Goal: Task Accomplishment & Management: Manage account settings

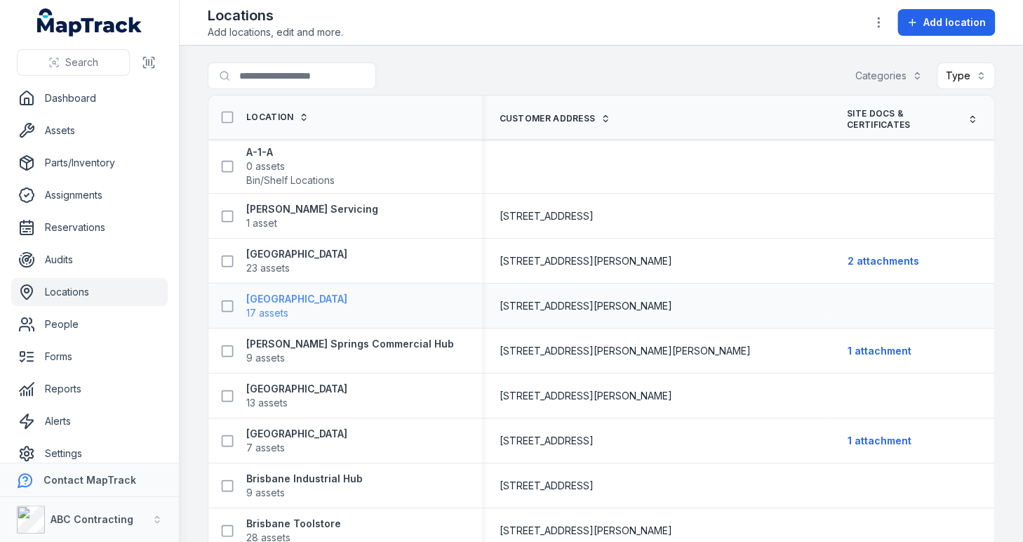
drag, startPoint x: 359, startPoint y: 297, endPoint x: 247, endPoint y: 299, distance: 112.3
click at [247, 299] on div "[GEOGRAPHIC_DATA] 17 assets" at bounding box center [339, 306] width 251 height 28
copy strong "[GEOGRAPHIC_DATA]"
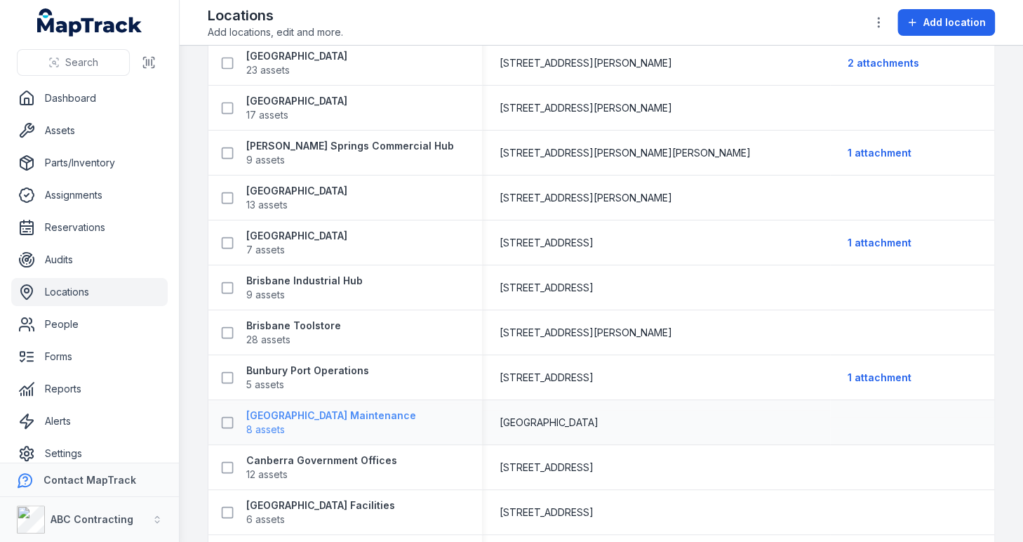
scroll to position [210, 0]
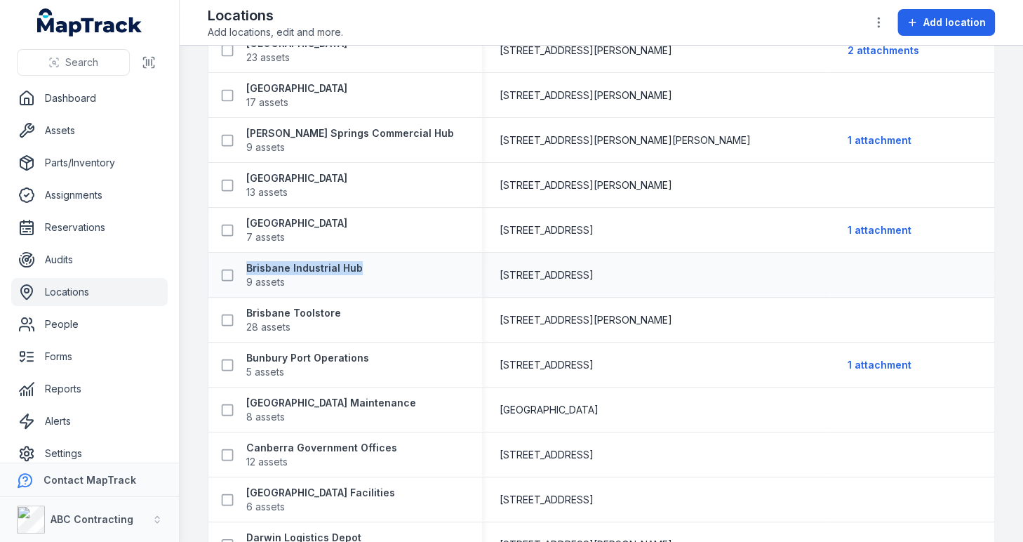
drag, startPoint x: 326, startPoint y: 268, endPoint x: 244, endPoint y: 268, distance: 81.4
click at [244, 268] on div "Brisbane Industrial Hub 9 assets" at bounding box center [339, 275] width 251 height 28
copy strong "Brisbane Industrial Hub"
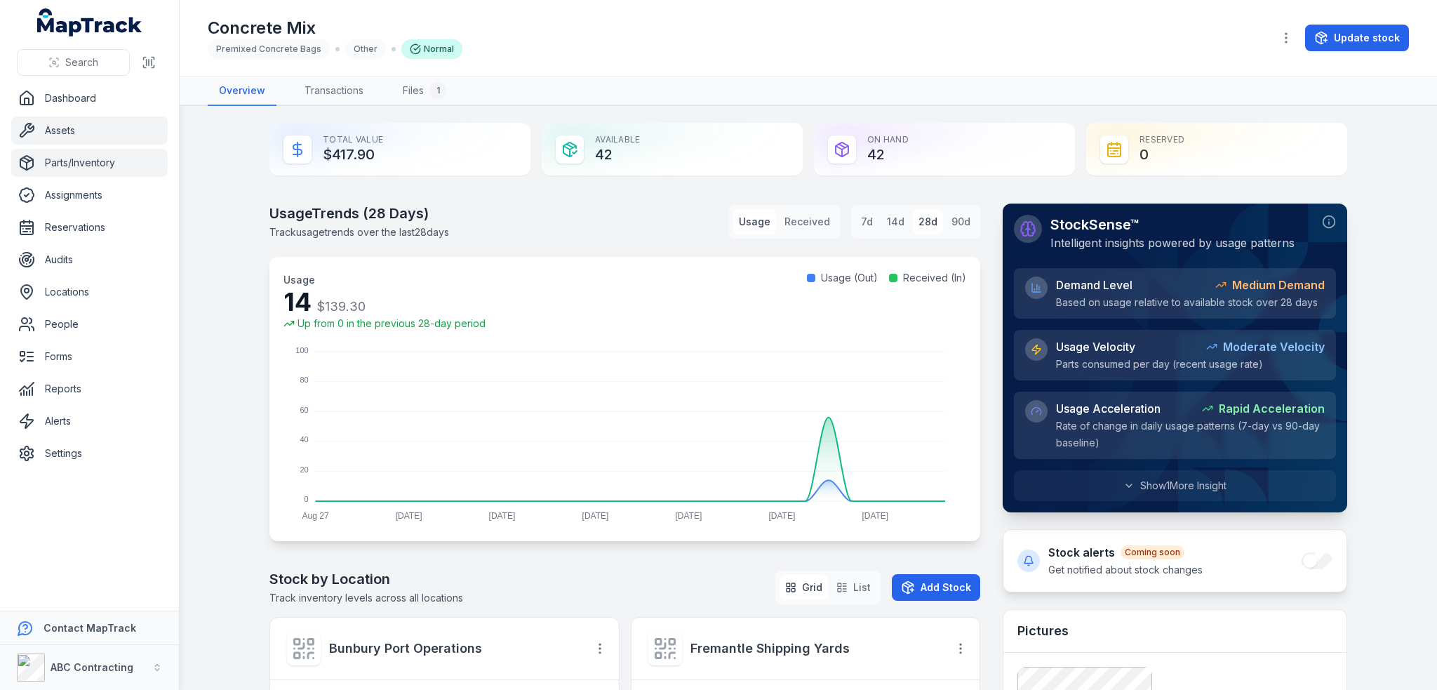
click at [53, 130] on link "Assets" at bounding box center [89, 130] width 156 height 28
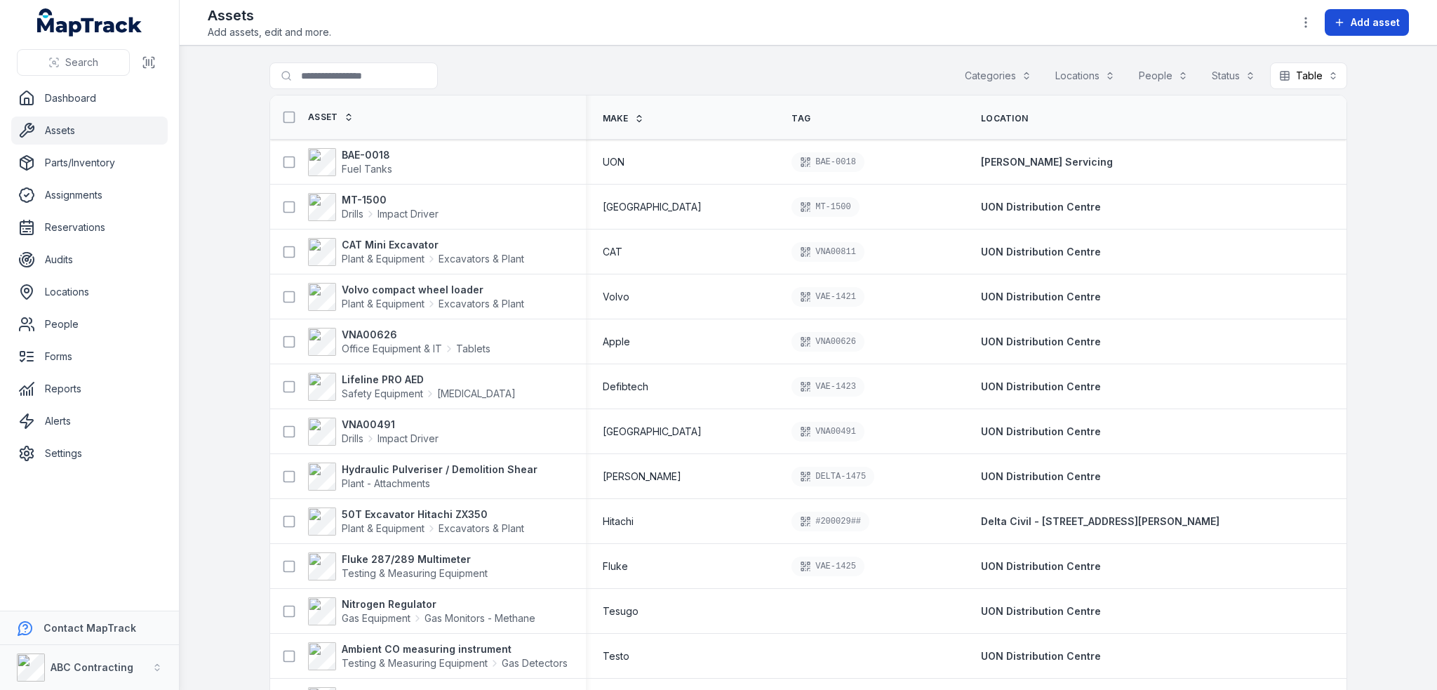
click at [1370, 35] on button "Add asset" at bounding box center [1367, 22] width 84 height 27
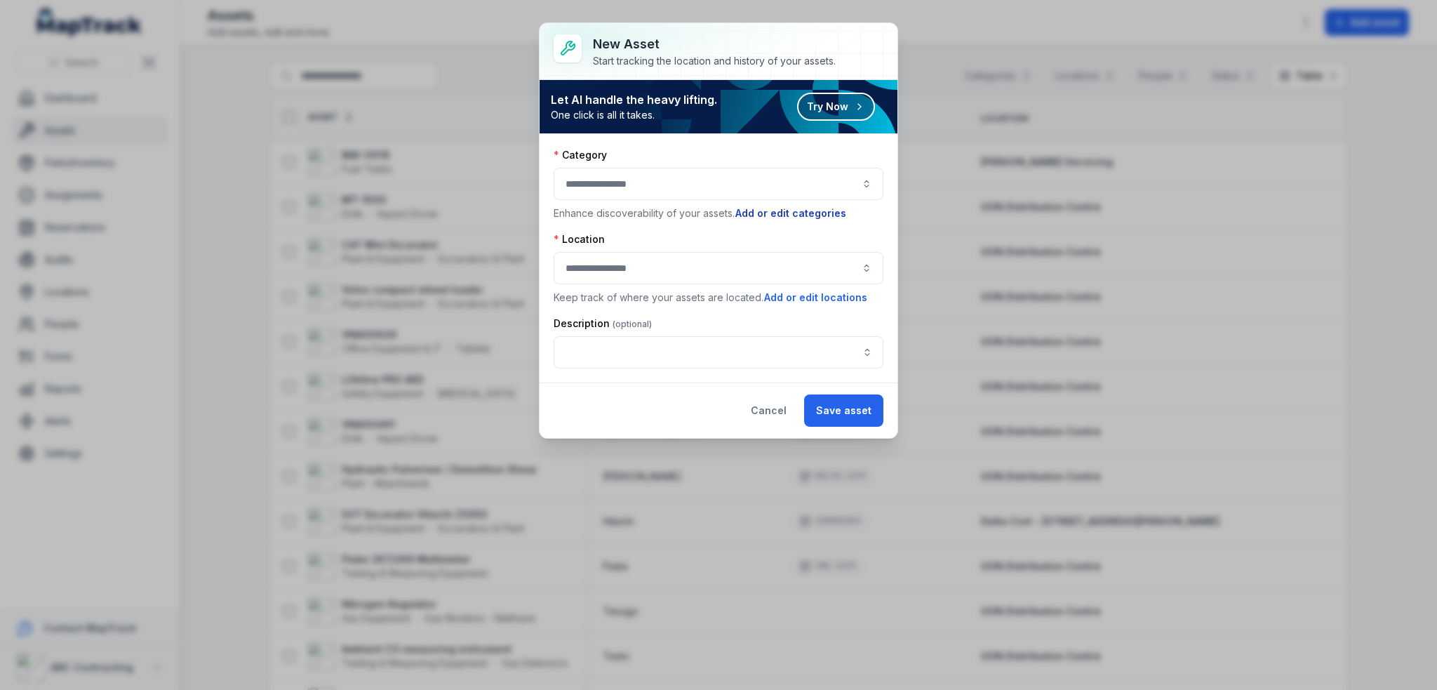
click at [812, 215] on button "Add or edit categories" at bounding box center [791, 213] width 112 height 15
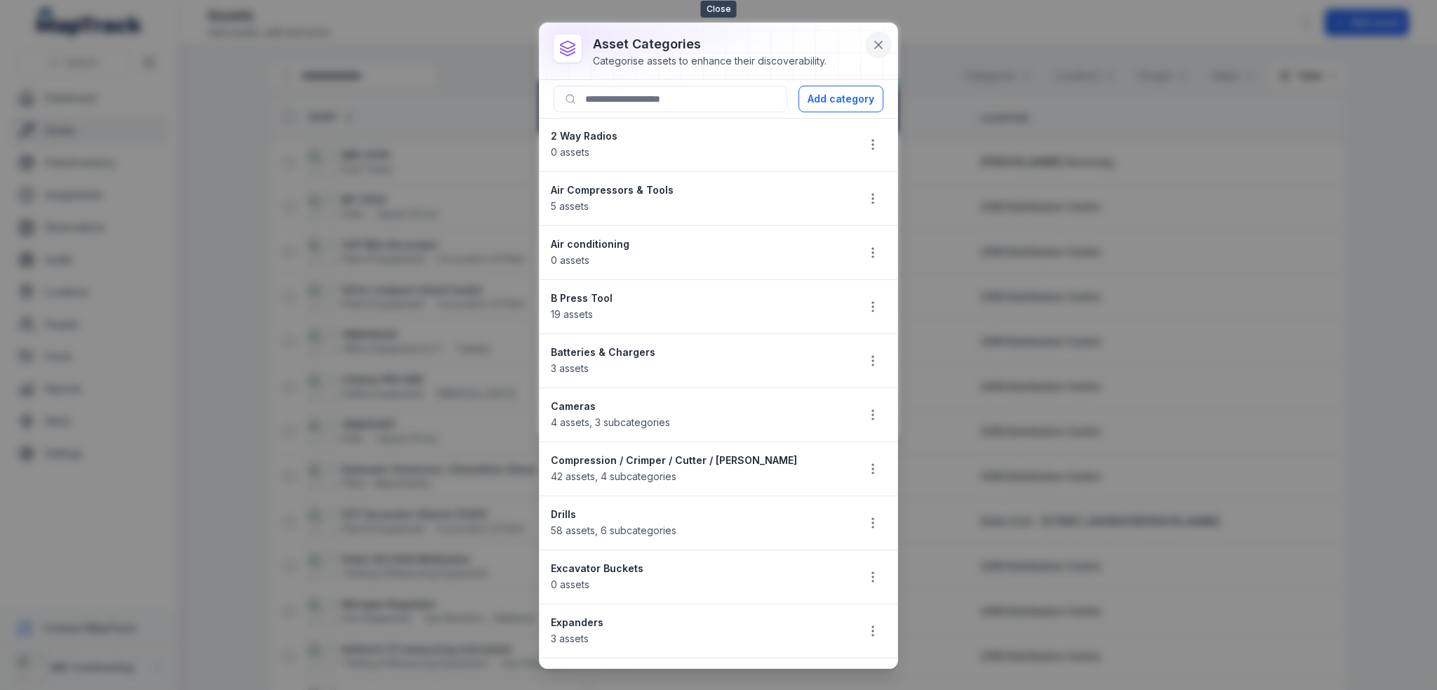
click at [875, 46] on icon at bounding box center [878, 45] width 14 height 14
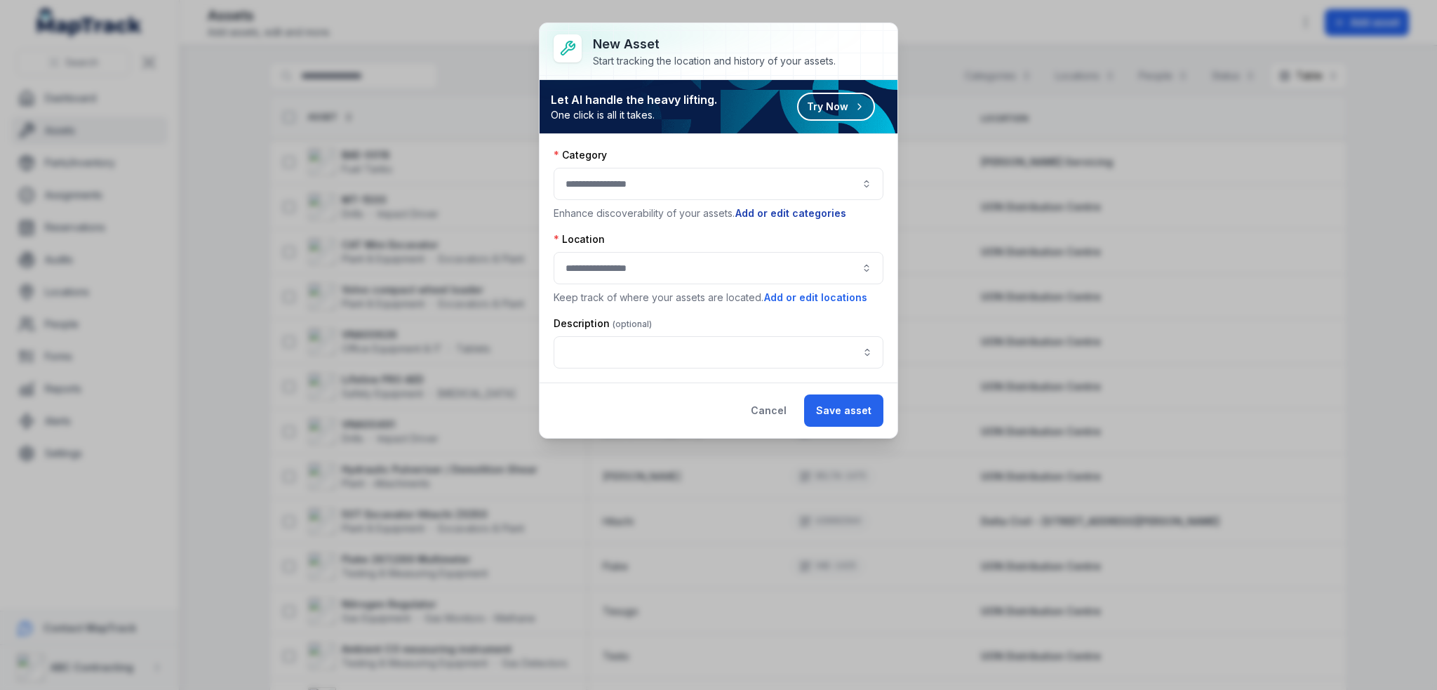
click at [796, 209] on button "Add or edit categories" at bounding box center [791, 213] width 112 height 15
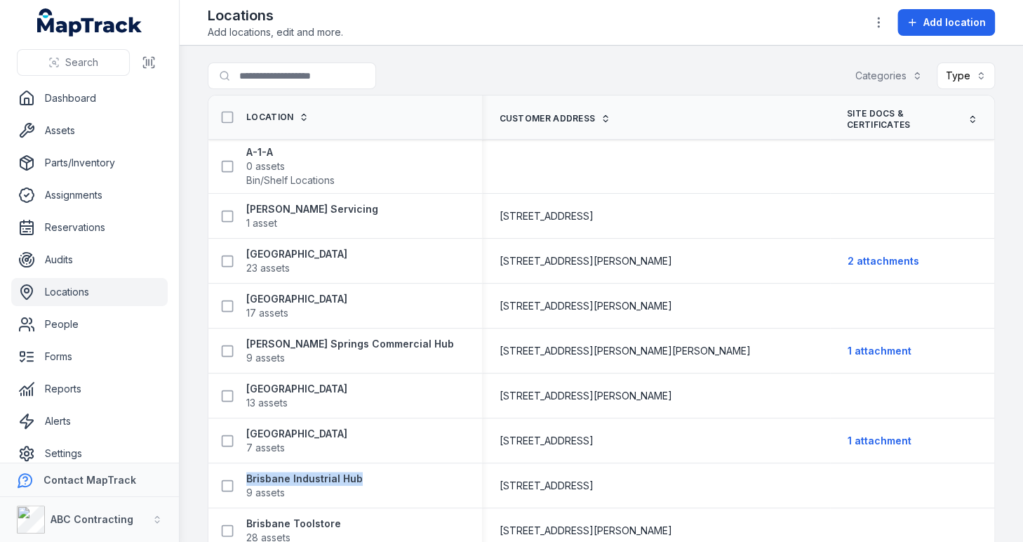
scroll to position [210, 0]
